Goal: Task Accomplishment & Management: Manage account settings

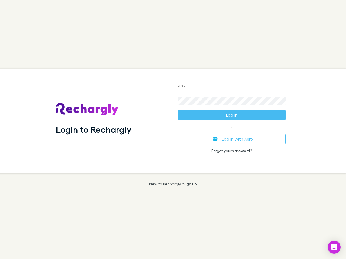
click at [173, 130] on div "Login to Rechargly" at bounding box center [113, 121] width 122 height 105
click at [232, 86] on input "Email" at bounding box center [232, 86] width 108 height 9
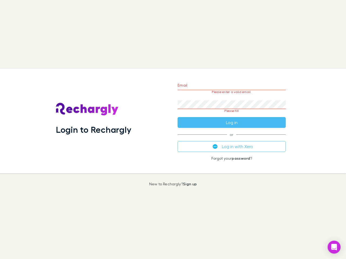
click at [232, 115] on form "Email Please enter a valid email. Password Please fill Log in" at bounding box center [232, 102] width 108 height 51
click at [232, 139] on div "Email Please enter a valid email. Password Please fill Log in or Log in with Xe…" at bounding box center [231, 121] width 117 height 105
click at [334, 248] on icon "Open Intercom Messenger" at bounding box center [334, 247] width 6 height 6
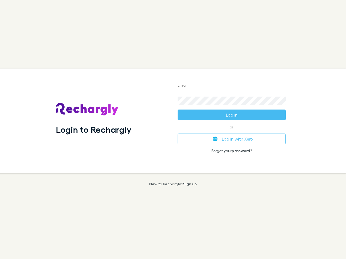
click at [173, 130] on div "Login to Rechargly" at bounding box center [113, 121] width 122 height 105
click at [232, 86] on input "Email" at bounding box center [232, 86] width 108 height 9
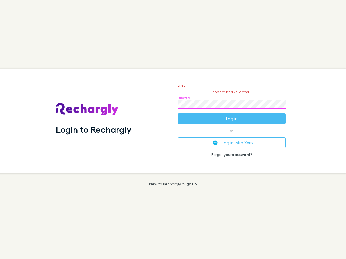
click at [232, 115] on form "Email Please enter a valid email. Password Log in" at bounding box center [232, 100] width 108 height 47
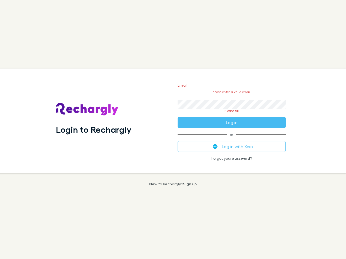
click at [232, 139] on div "Email Please enter a valid email. Password Please fill Log in or Log in with Xe…" at bounding box center [231, 121] width 117 height 105
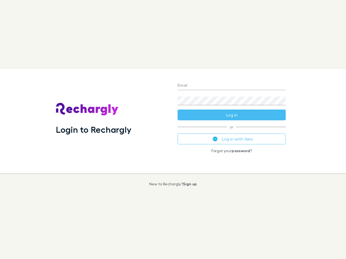
click at [173, 130] on div "Login to Rechargly" at bounding box center [113, 121] width 122 height 105
click at [232, 86] on input "Email" at bounding box center [232, 86] width 108 height 9
click at [232, 115] on button "Log in" at bounding box center [232, 115] width 108 height 11
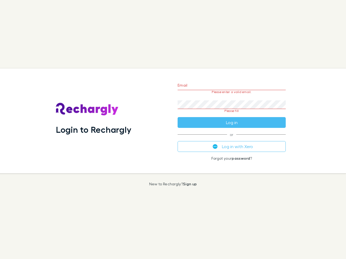
click at [232, 139] on div "Email Please enter a valid email. Password Please fill Log in or Log in with Xe…" at bounding box center [231, 121] width 117 height 105
